Goal: Task Accomplishment & Management: Use online tool/utility

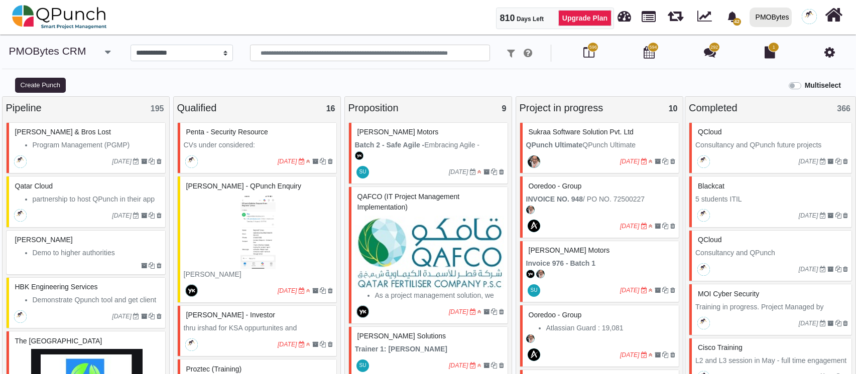
select select "*********"
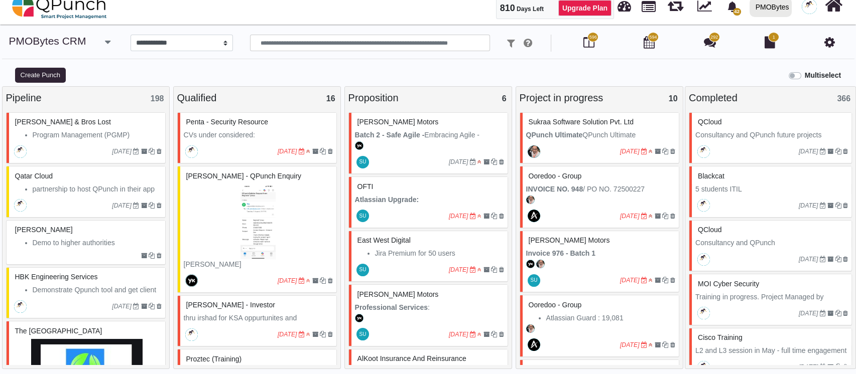
click at [804, 74] on label "Multiselect" at bounding box center [822, 75] width 36 height 11
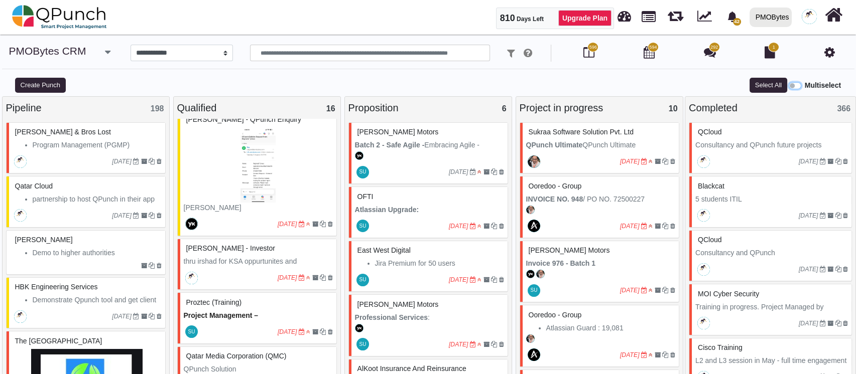
scroll to position [133, 0]
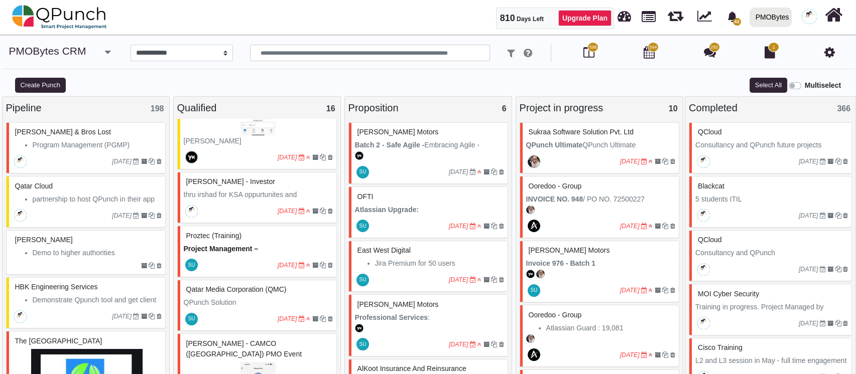
click at [804, 83] on label "Multiselect" at bounding box center [822, 85] width 36 height 11
click at [69, 16] on img at bounding box center [59, 17] width 95 height 30
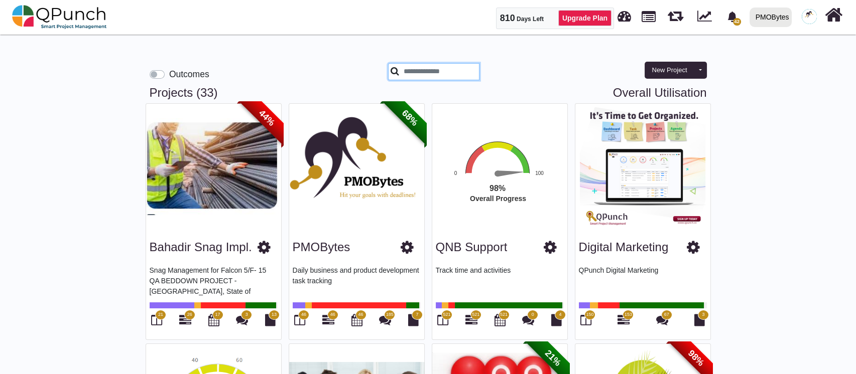
click at [411, 76] on input "text" at bounding box center [434, 71] width 92 height 17
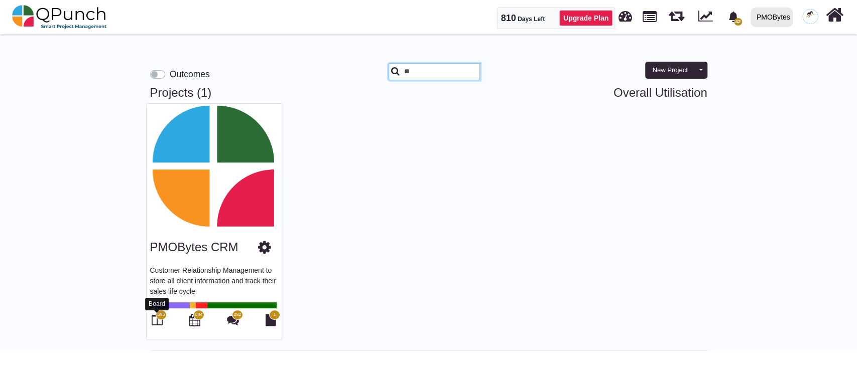
type input "**"
click at [161, 322] on icon at bounding box center [157, 320] width 11 height 12
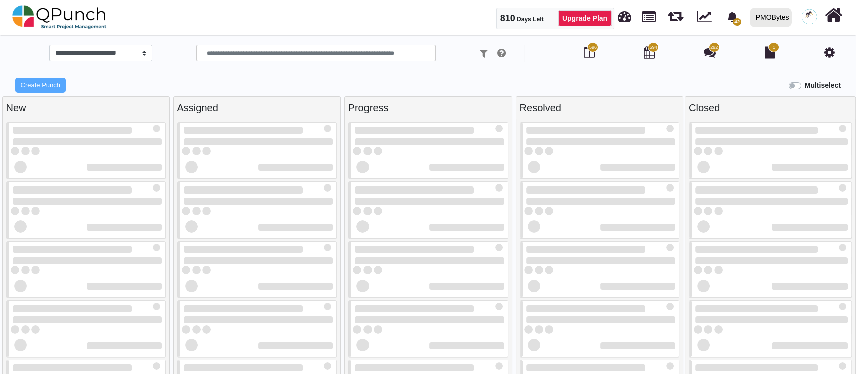
select select "*********"
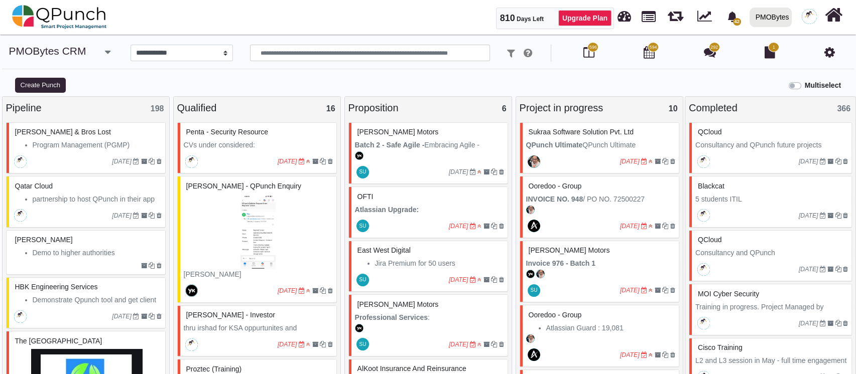
click at [804, 85] on label "Multiselect" at bounding box center [822, 85] width 36 height 11
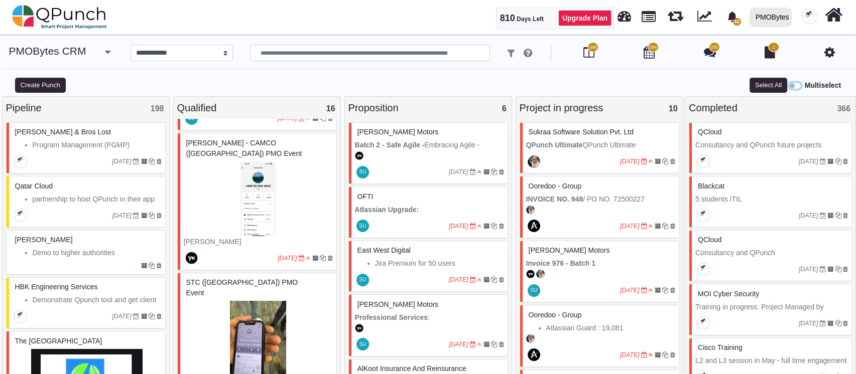
scroll to position [401, 0]
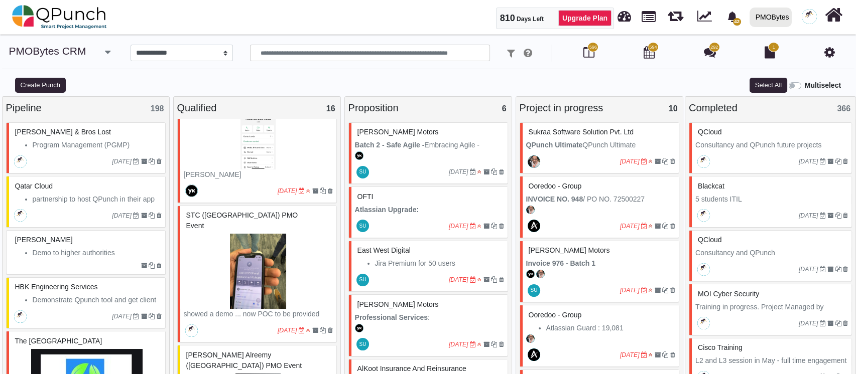
click at [259, 276] on img at bounding box center [258, 271] width 149 height 75
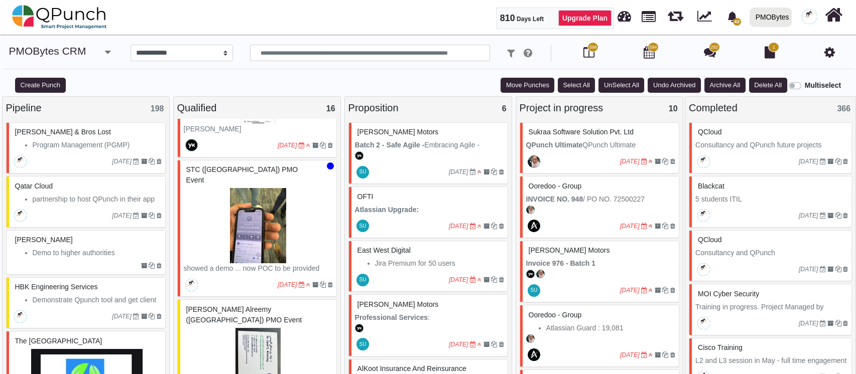
scroll to position [468, 0]
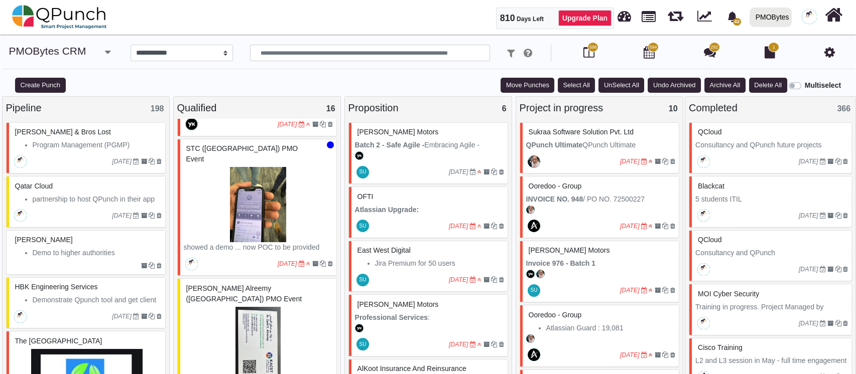
click at [261, 307] on img at bounding box center [258, 344] width 149 height 75
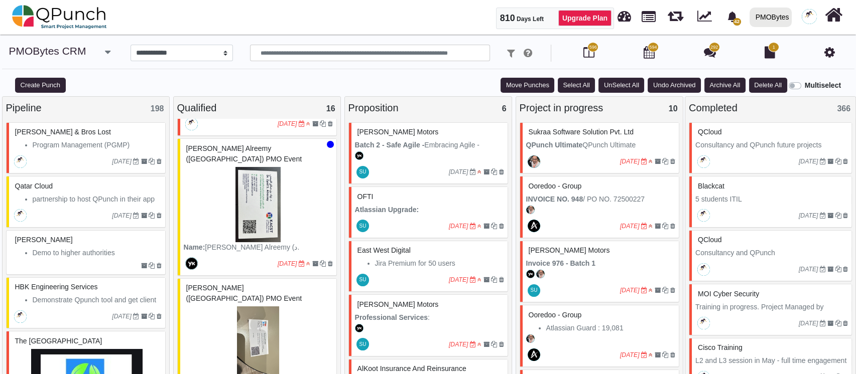
scroll to position [669, 0]
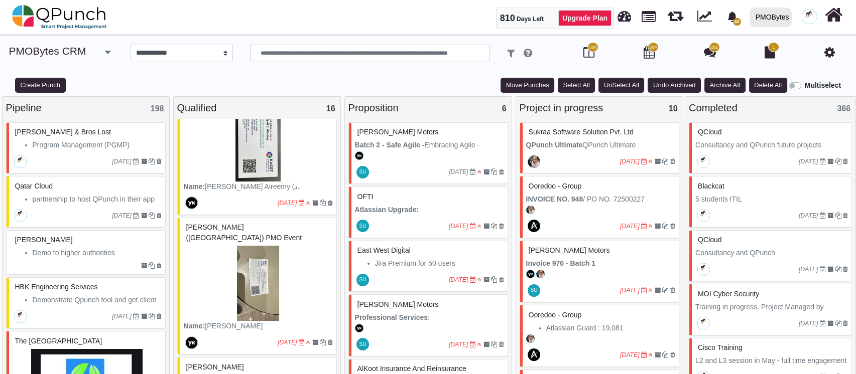
click at [261, 295] on img at bounding box center [258, 283] width 149 height 75
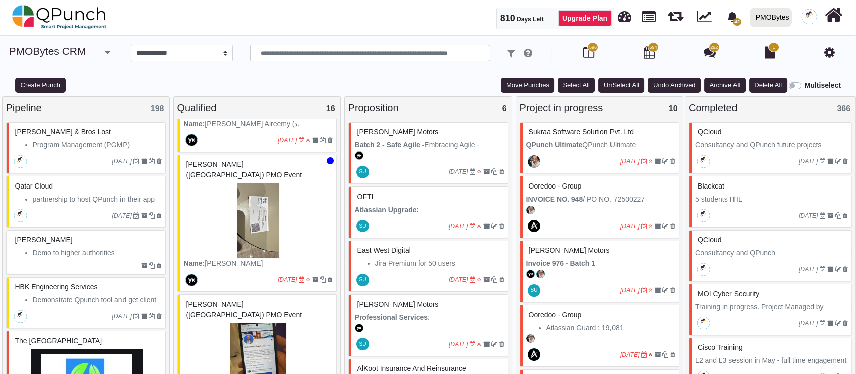
scroll to position [803, 0]
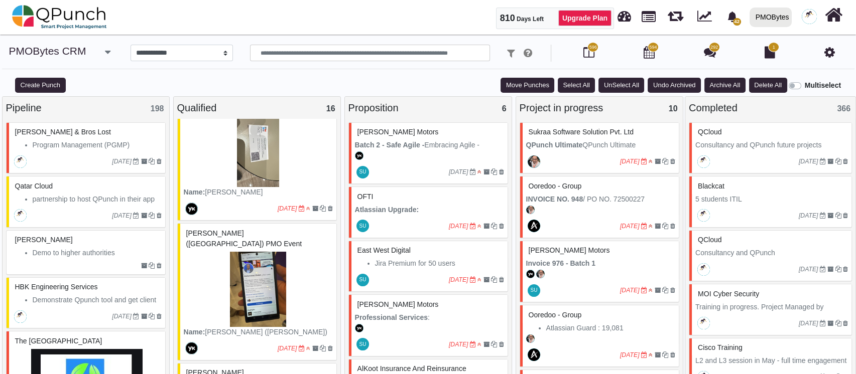
click at [261, 295] on img at bounding box center [258, 289] width 149 height 75
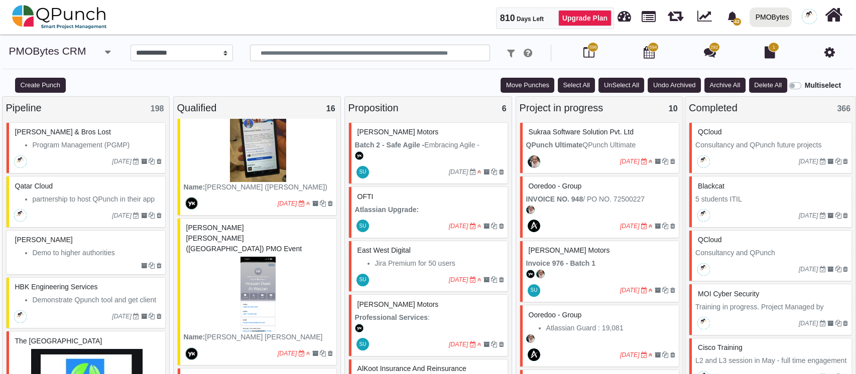
scroll to position [936, 0]
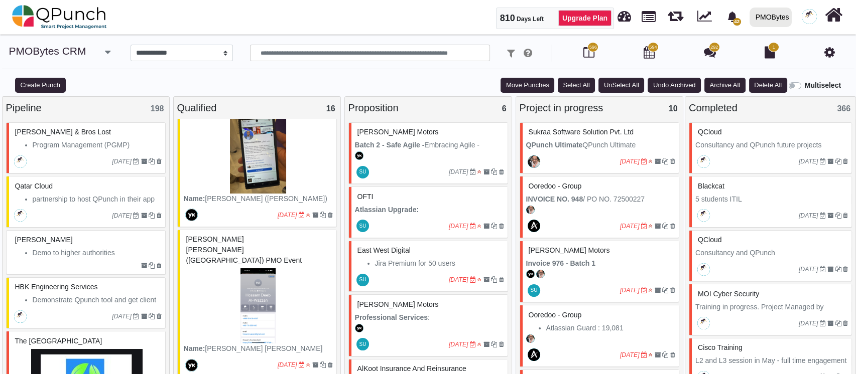
click at [261, 295] on img at bounding box center [258, 305] width 149 height 75
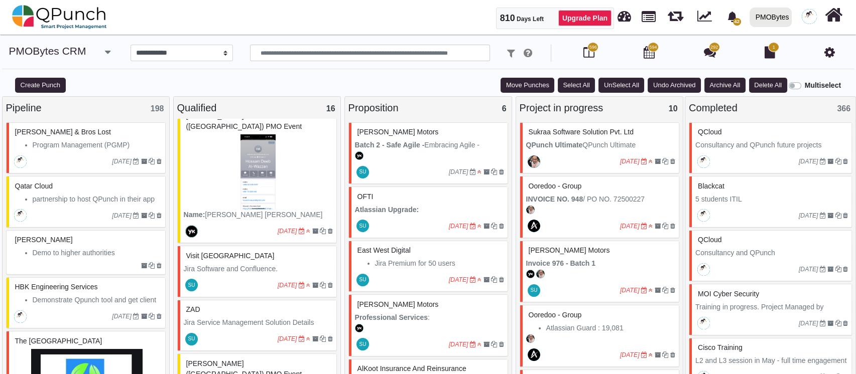
scroll to position [1137, 0]
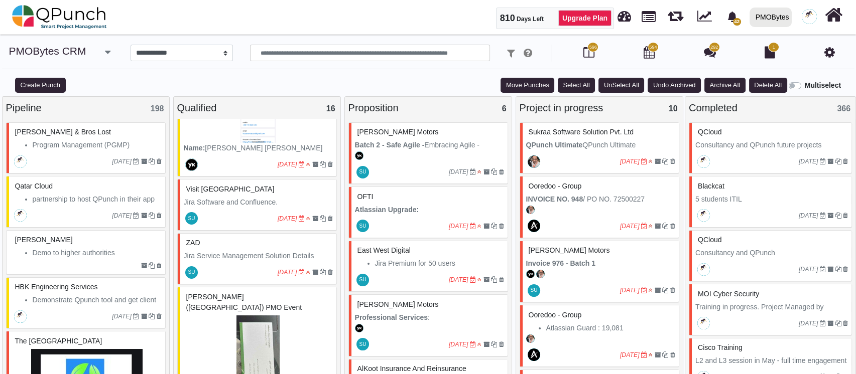
click at [261, 316] on img at bounding box center [258, 353] width 149 height 75
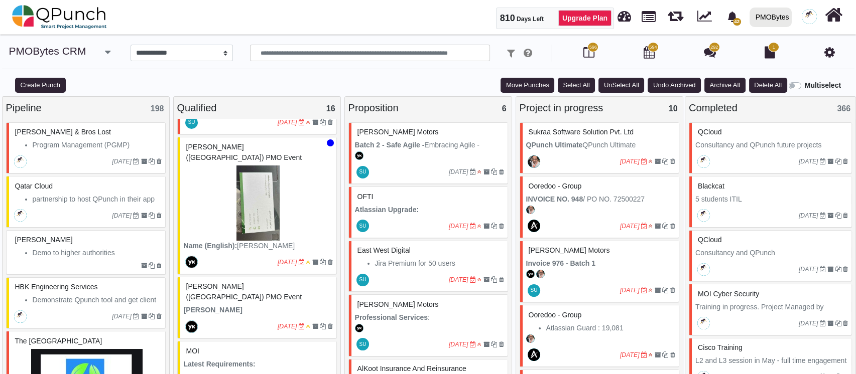
scroll to position [1288, 0]
click at [261, 305] on p "[PERSON_NAME]" at bounding box center [258, 310] width 149 height 11
click at [523, 87] on button "Move Punches" at bounding box center [527, 85] width 54 height 15
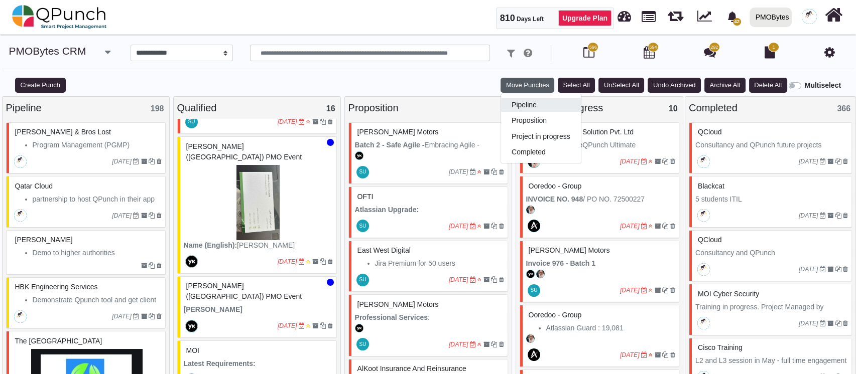
click at [514, 107] on link "Pipeline" at bounding box center [541, 105] width 80 height 14
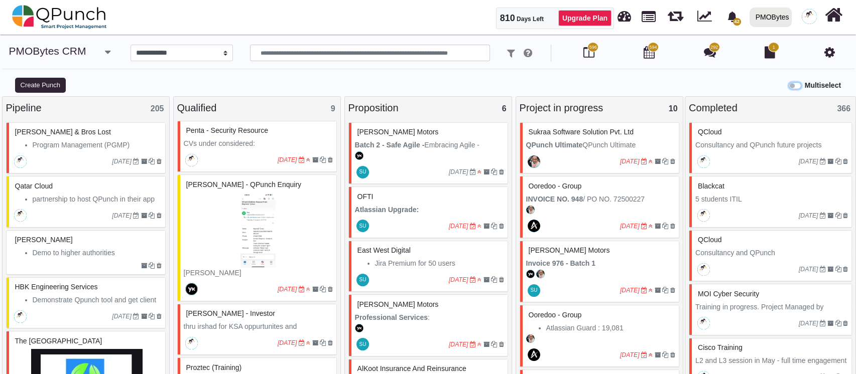
scroll to position [0, 0]
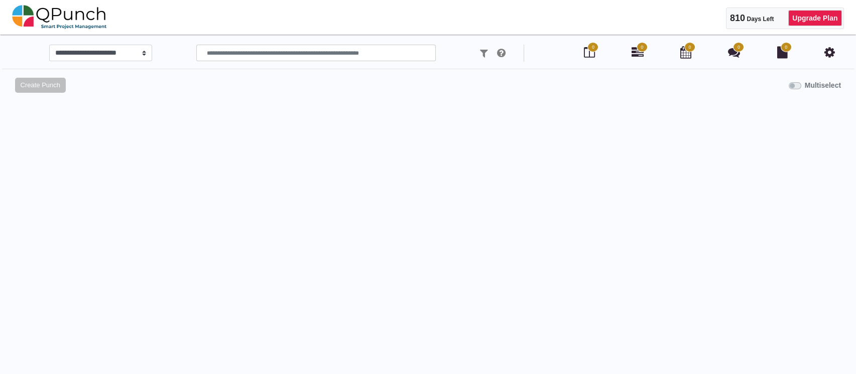
select select "*********"
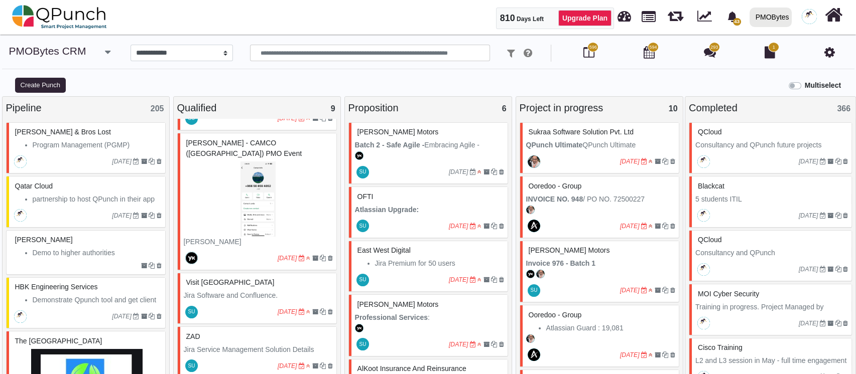
scroll to position [396, 0]
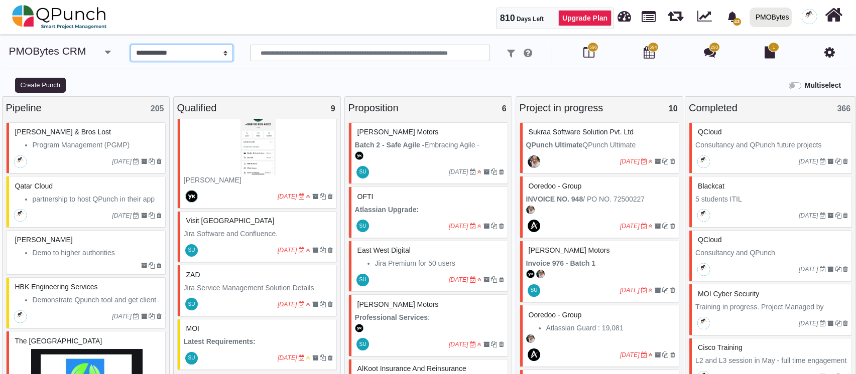
click at [217, 53] on select "**********" at bounding box center [181, 53] width 103 height 17
click at [282, 85] on div "Multiselect" at bounding box center [535, 84] width 642 height 17
click at [106, 51] on icon "button" at bounding box center [108, 52] width 6 height 10
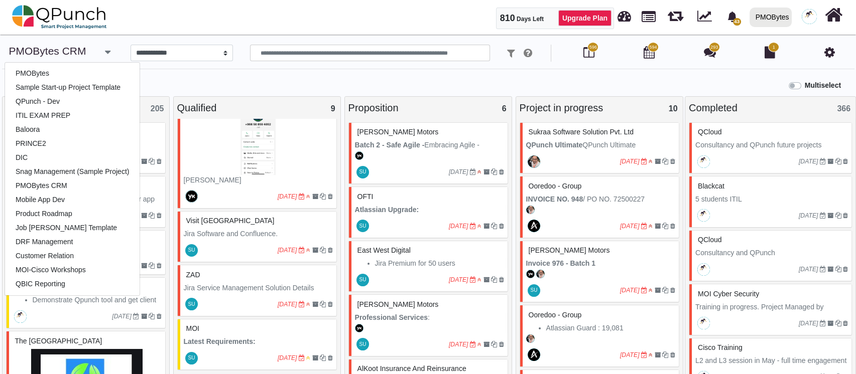
click at [240, 72] on div "**********" at bounding box center [428, 61] width 856 height 32
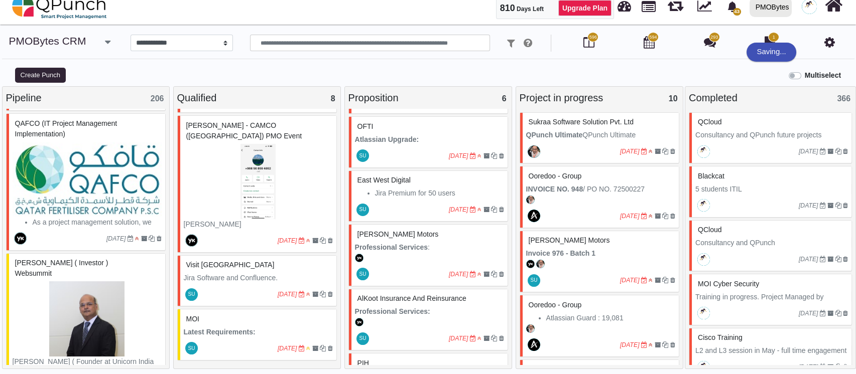
scroll to position [105, 0]
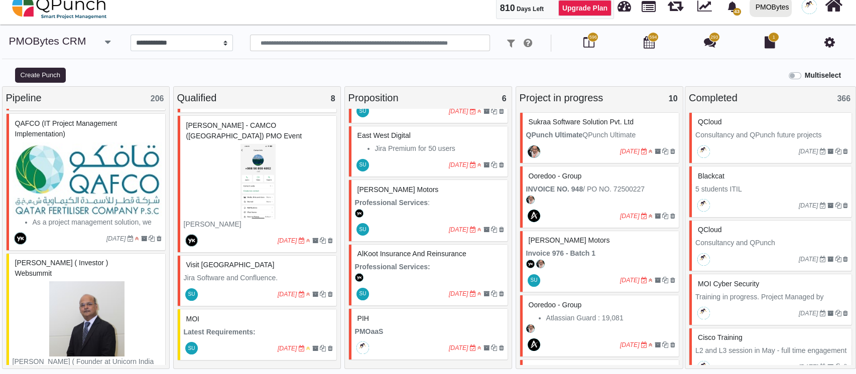
click at [105, 44] on icon "button" at bounding box center [108, 42] width 6 height 10
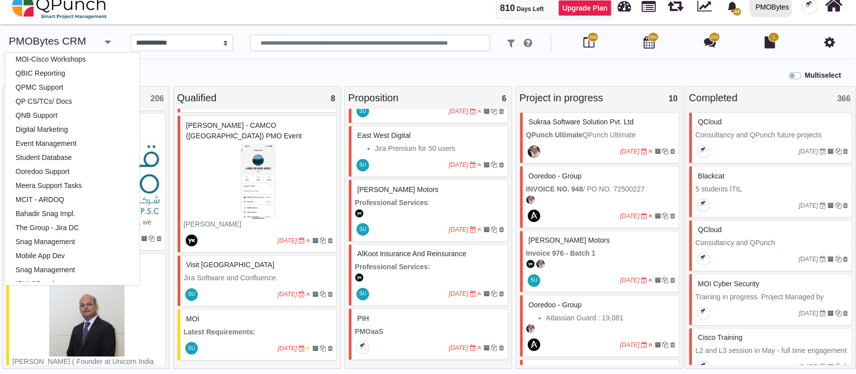
scroll to position [252, 0]
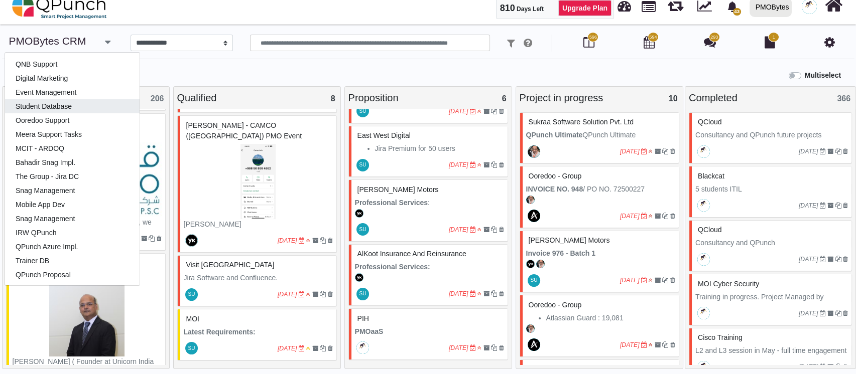
click at [63, 103] on link "Student Database" at bounding box center [72, 106] width 134 height 14
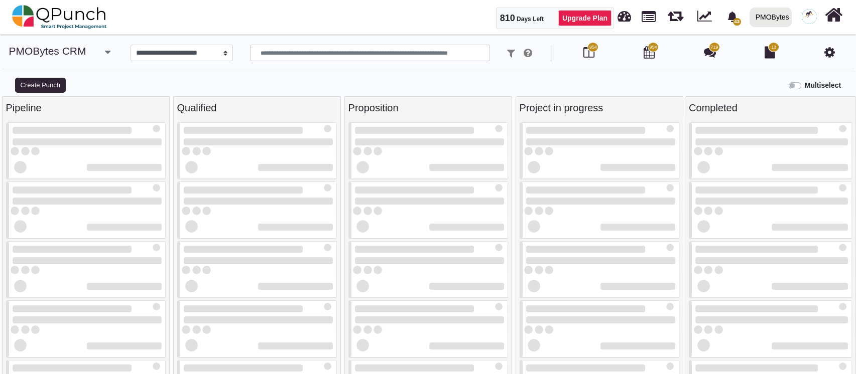
select select "*******"
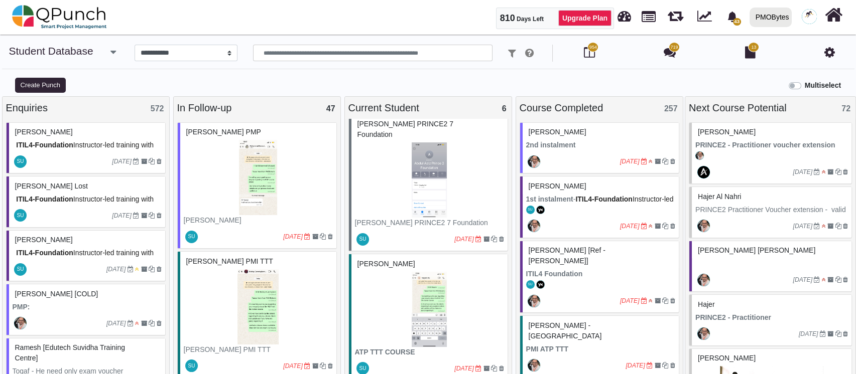
click at [112, 50] on icon "button" at bounding box center [113, 52] width 6 height 10
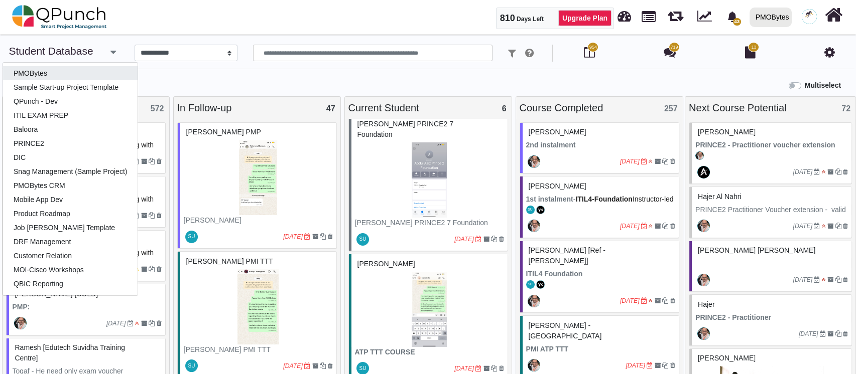
click at [92, 76] on link "PMOBytes" at bounding box center [70, 73] width 134 height 14
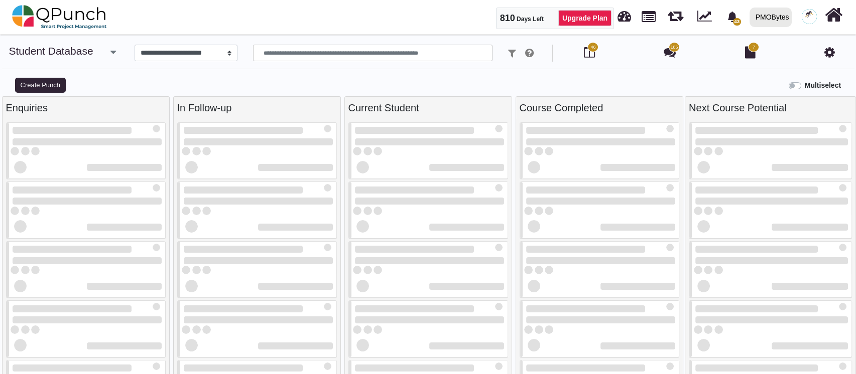
select select "*********"
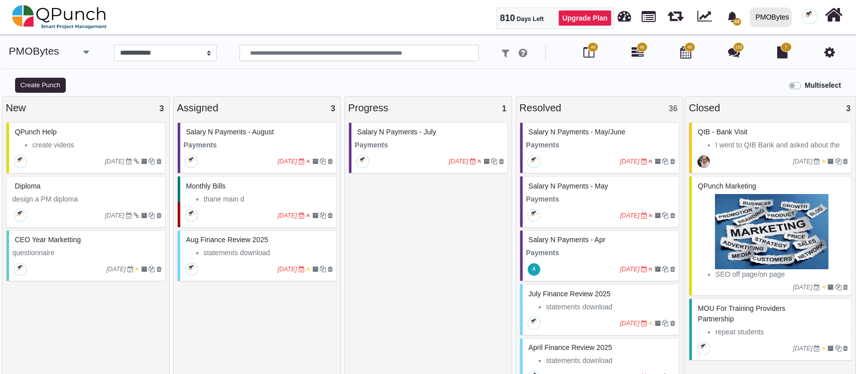
click at [277, 154] on small "30-04-2025" at bounding box center [304, 162] width 55 height 16
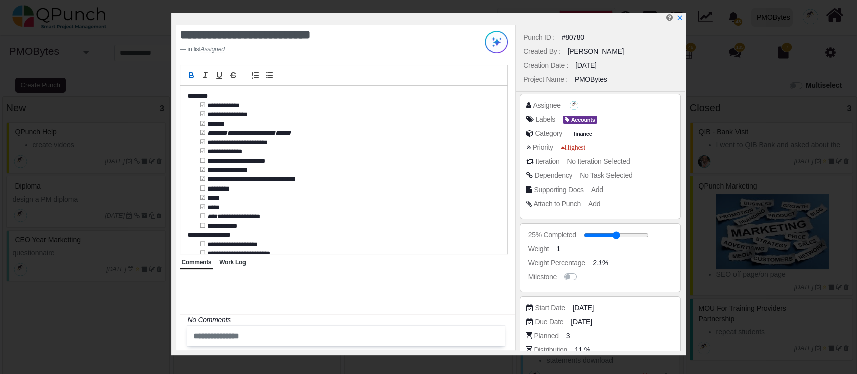
click at [388, 183] on div "**********" at bounding box center [343, 170] width 327 height 168
click at [662, 239] on div "25% Completed" at bounding box center [602, 235] width 153 height 10
click at [668, 309] on div "Start Date 28-04-2025" at bounding box center [602, 308] width 153 height 10
click at [637, 313] on div "Start Date 28-04-2025" at bounding box center [600, 310] width 148 height 14
click at [681, 18] on icon "x" at bounding box center [679, 18] width 8 height 8
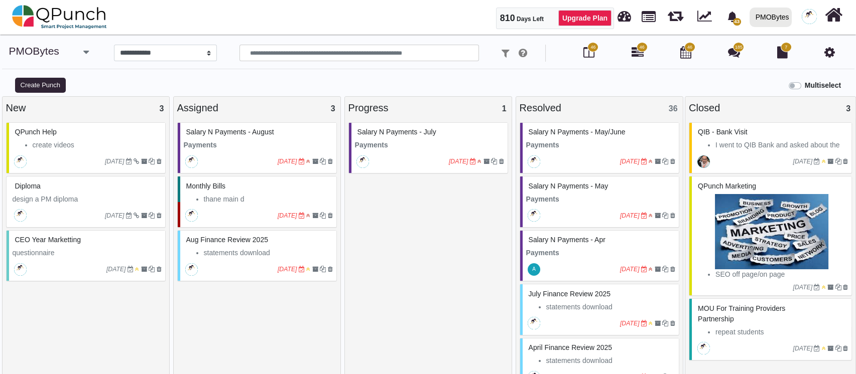
click at [268, 138] on div "Salary n Payments - August" at bounding box center [258, 132] width 149 height 16
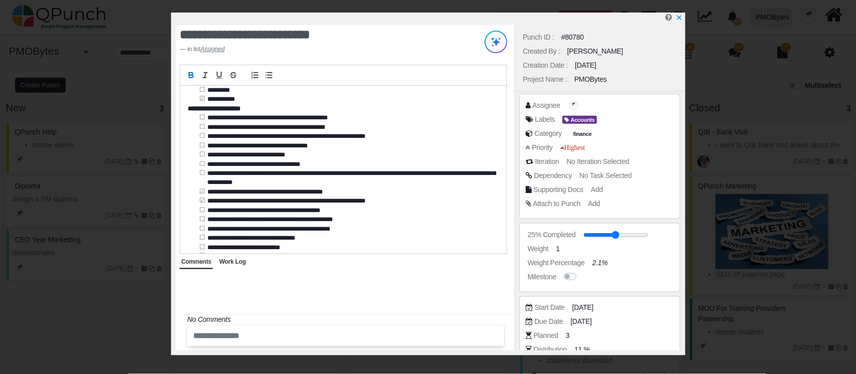
scroll to position [260, 0]
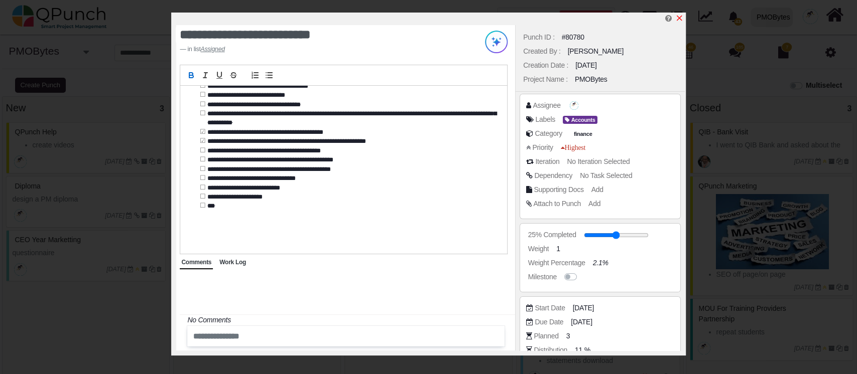
click at [682, 20] on icon "x" at bounding box center [679, 18] width 8 height 8
